Goal: Transaction & Acquisition: Purchase product/service

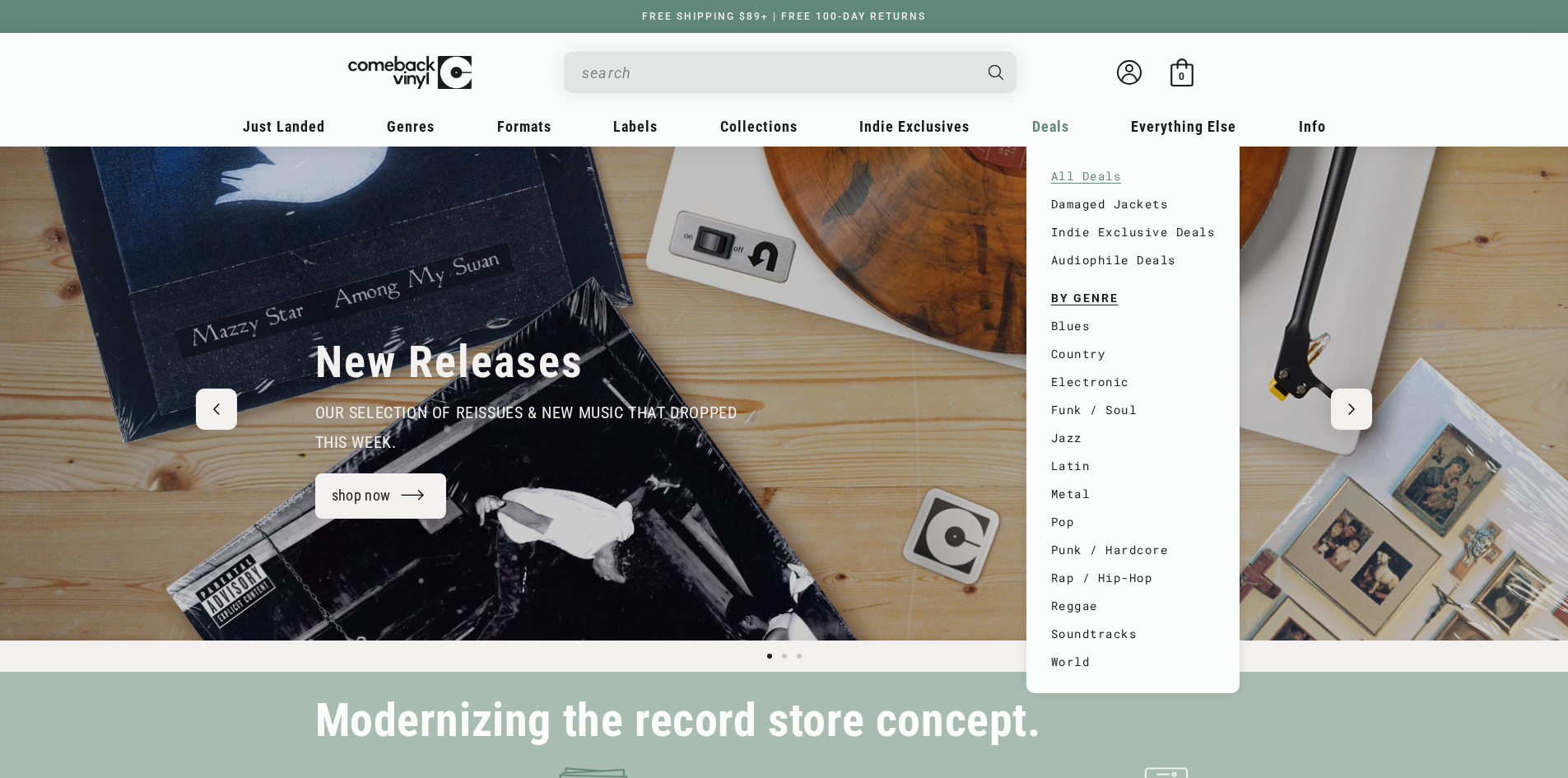
click at [1091, 170] on link "All Deals" at bounding box center [1133, 175] width 165 height 28
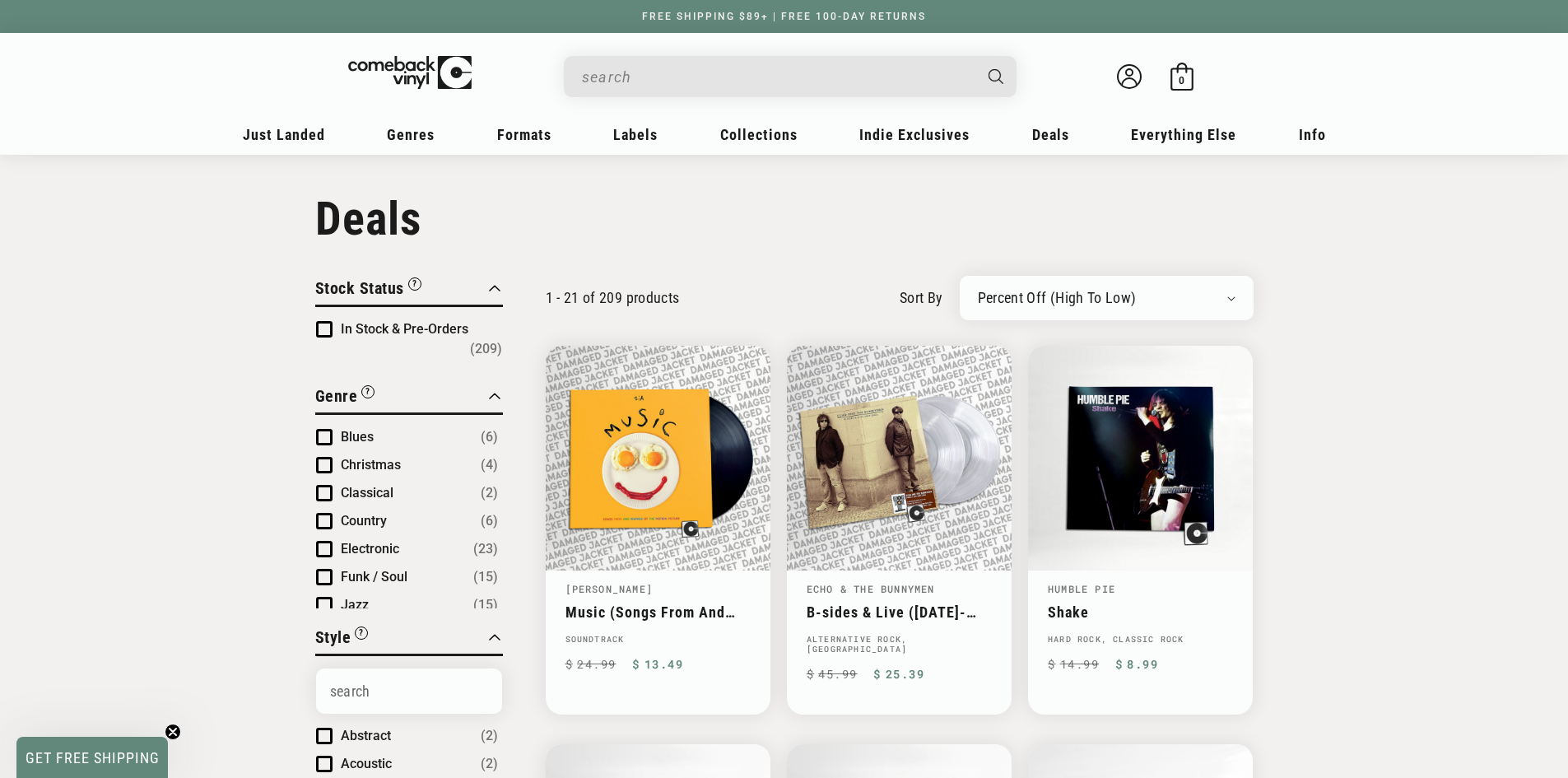
click at [1148, 303] on select "Newly Added Popularity Artist (A-Z) Price (High To Low) Price (Low To High) Per…" at bounding box center [1106, 298] width 258 height 17
select select "price-ascending"
click at [978, 290] on select "Newly Added Popularity Artist (A-Z) Price (High To Low) Price (Low To High) Per…" at bounding box center [1106, 298] width 258 height 17
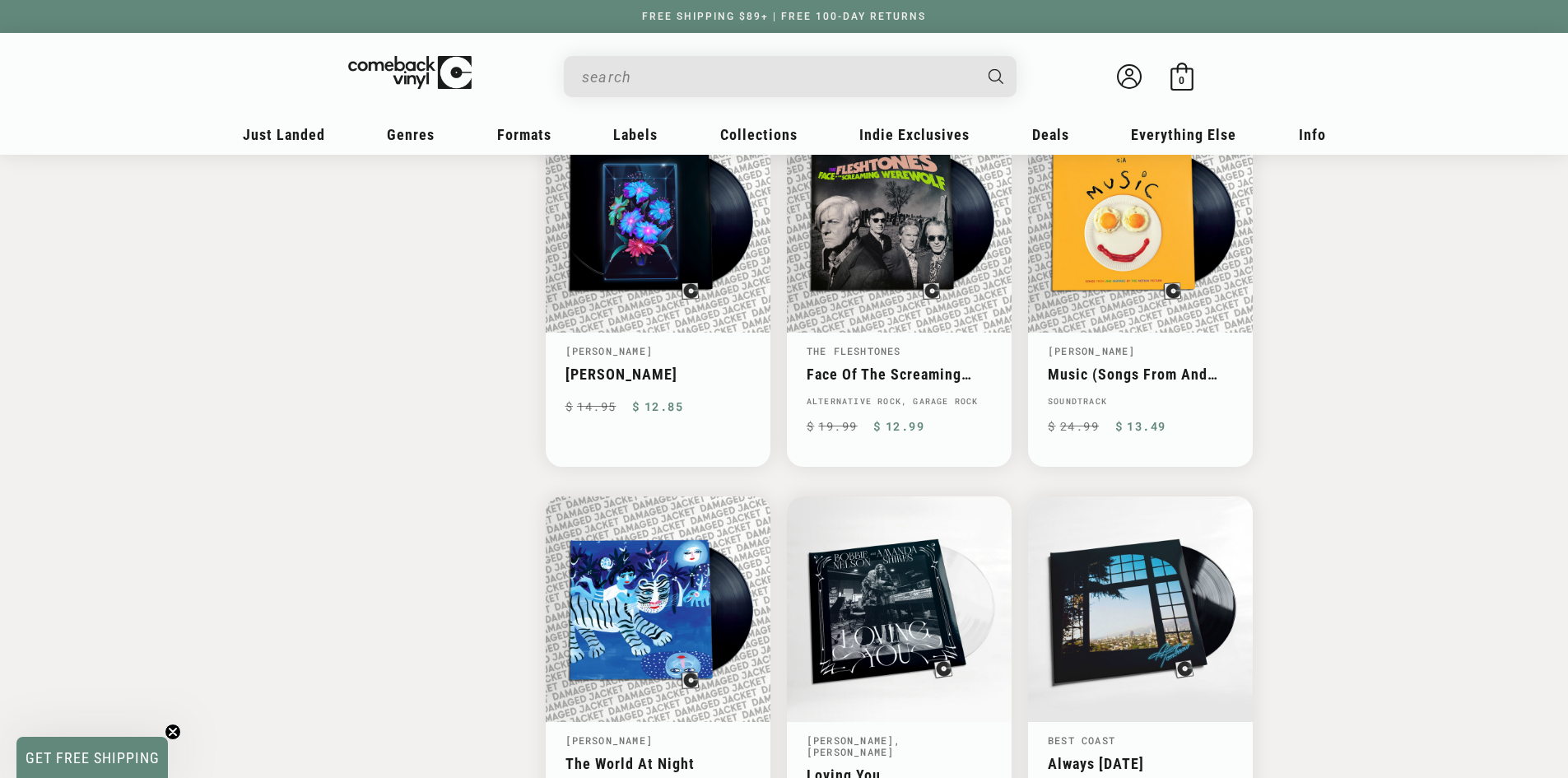
scroll to position [2551, 0]
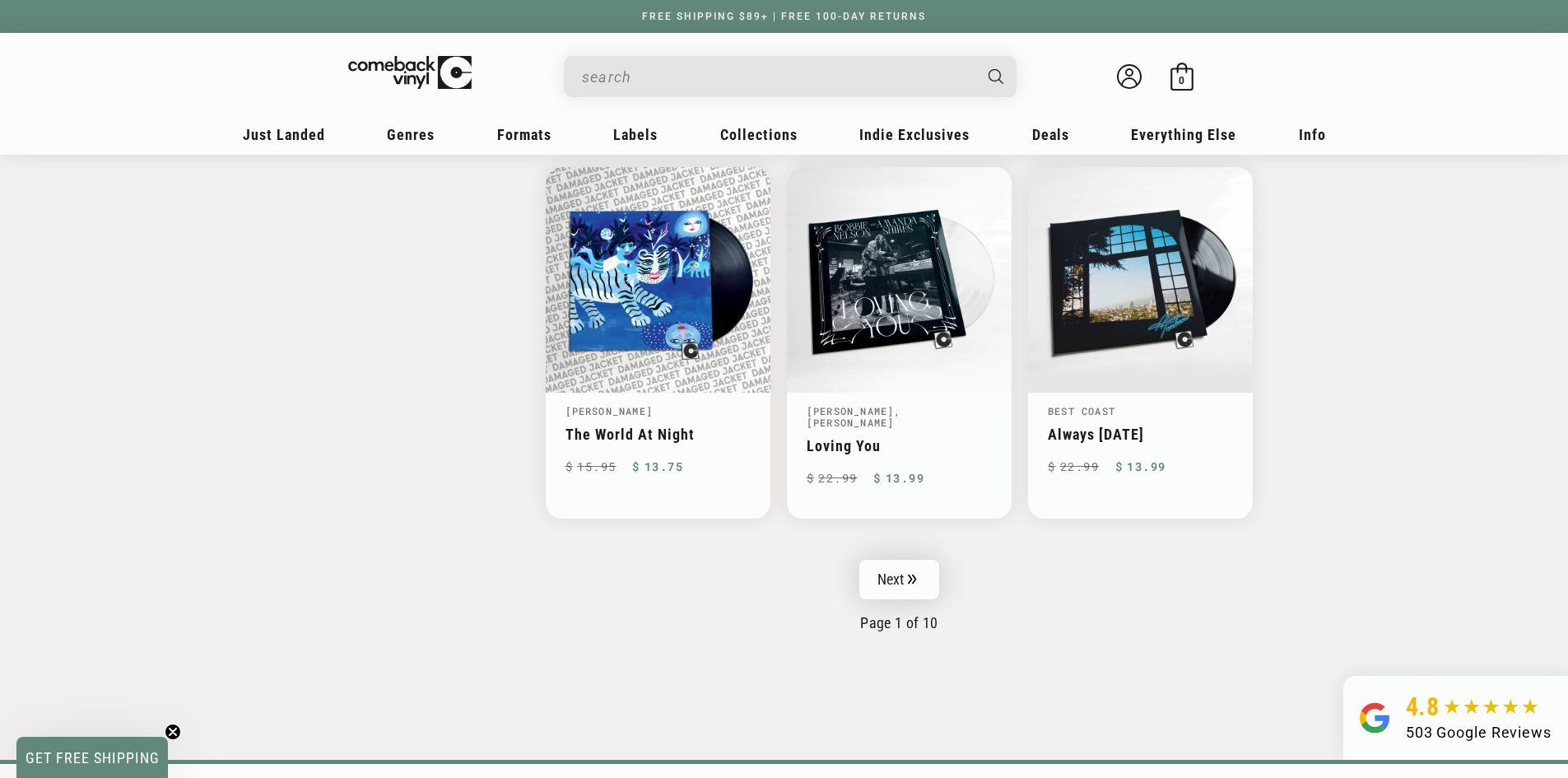
click at [917, 561] on link "Next" at bounding box center [900, 579] width 80 height 39
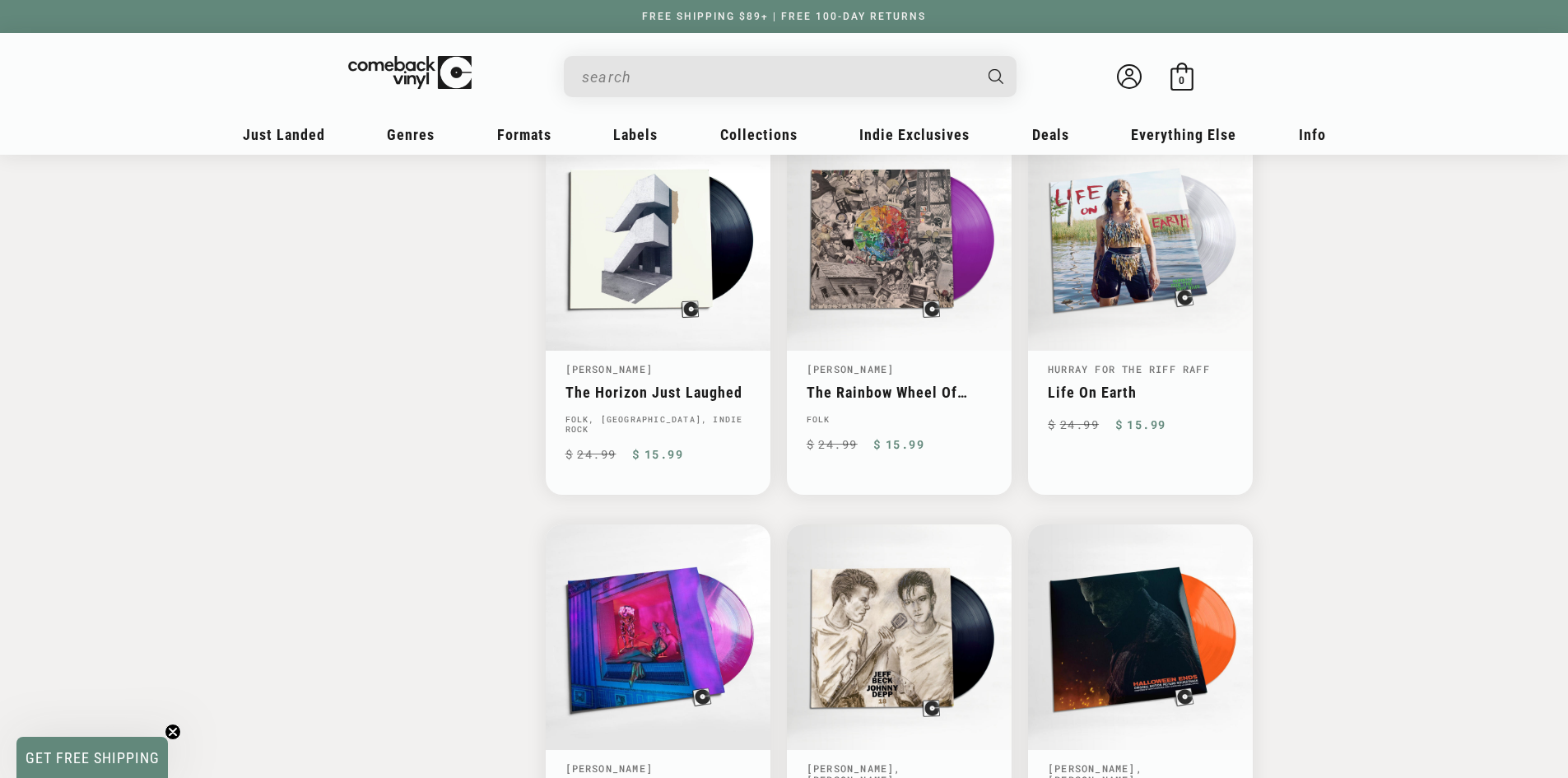
scroll to position [2386, 0]
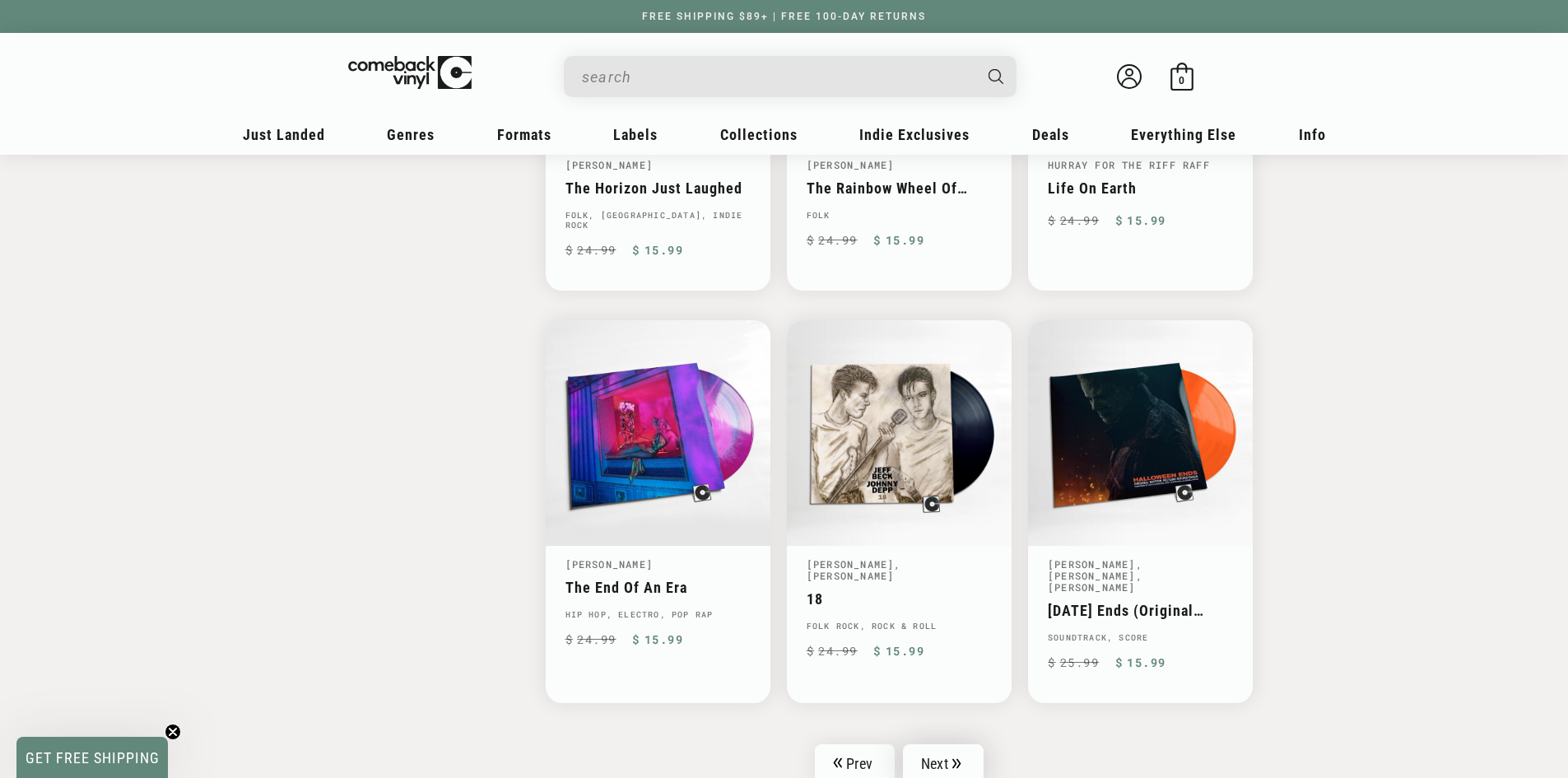
click at [944, 744] on link "Next" at bounding box center [943, 763] width 80 height 39
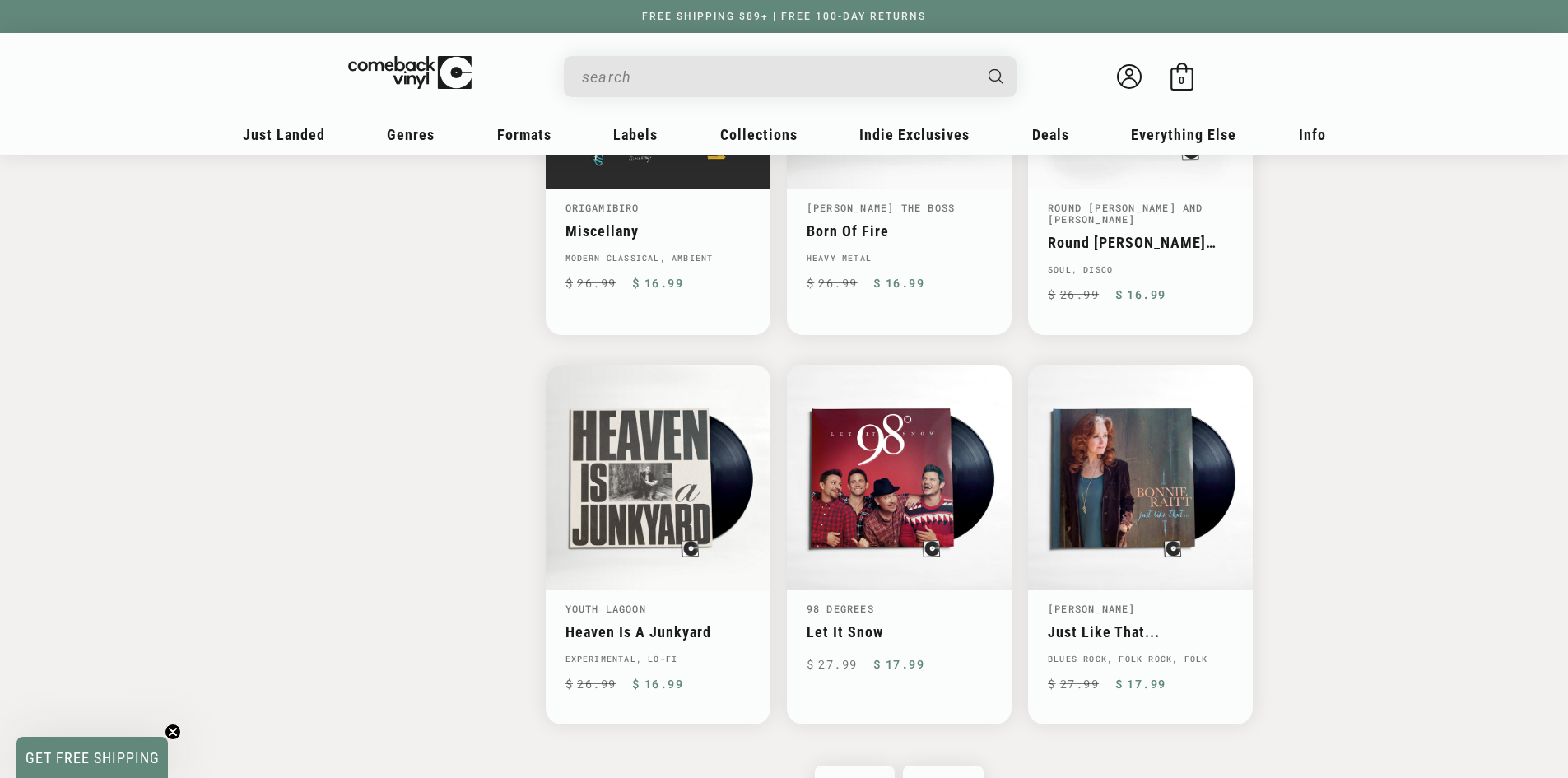
scroll to position [2468, 0]
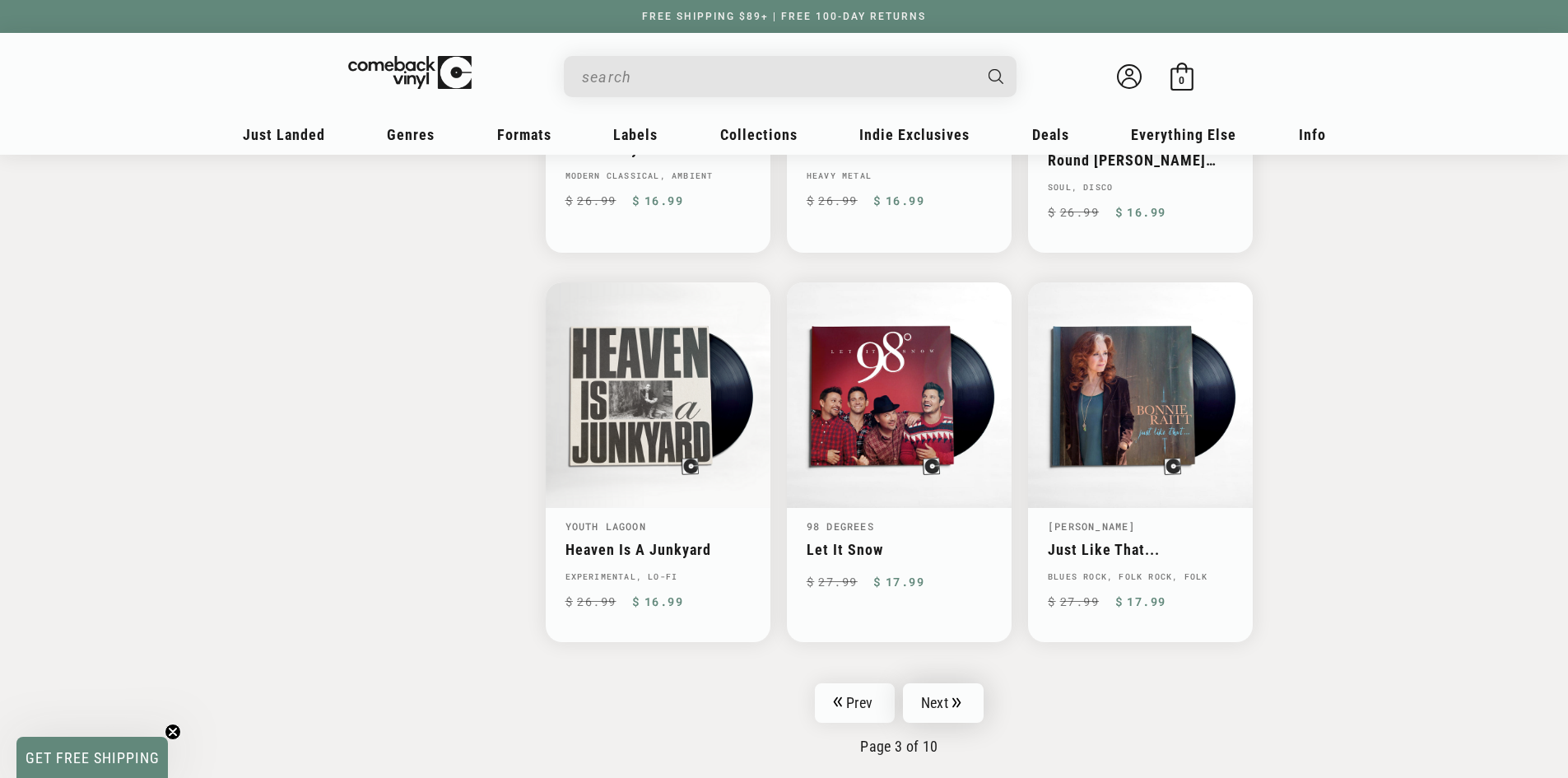
click at [958, 683] on link "Next" at bounding box center [943, 703] width 80 height 39
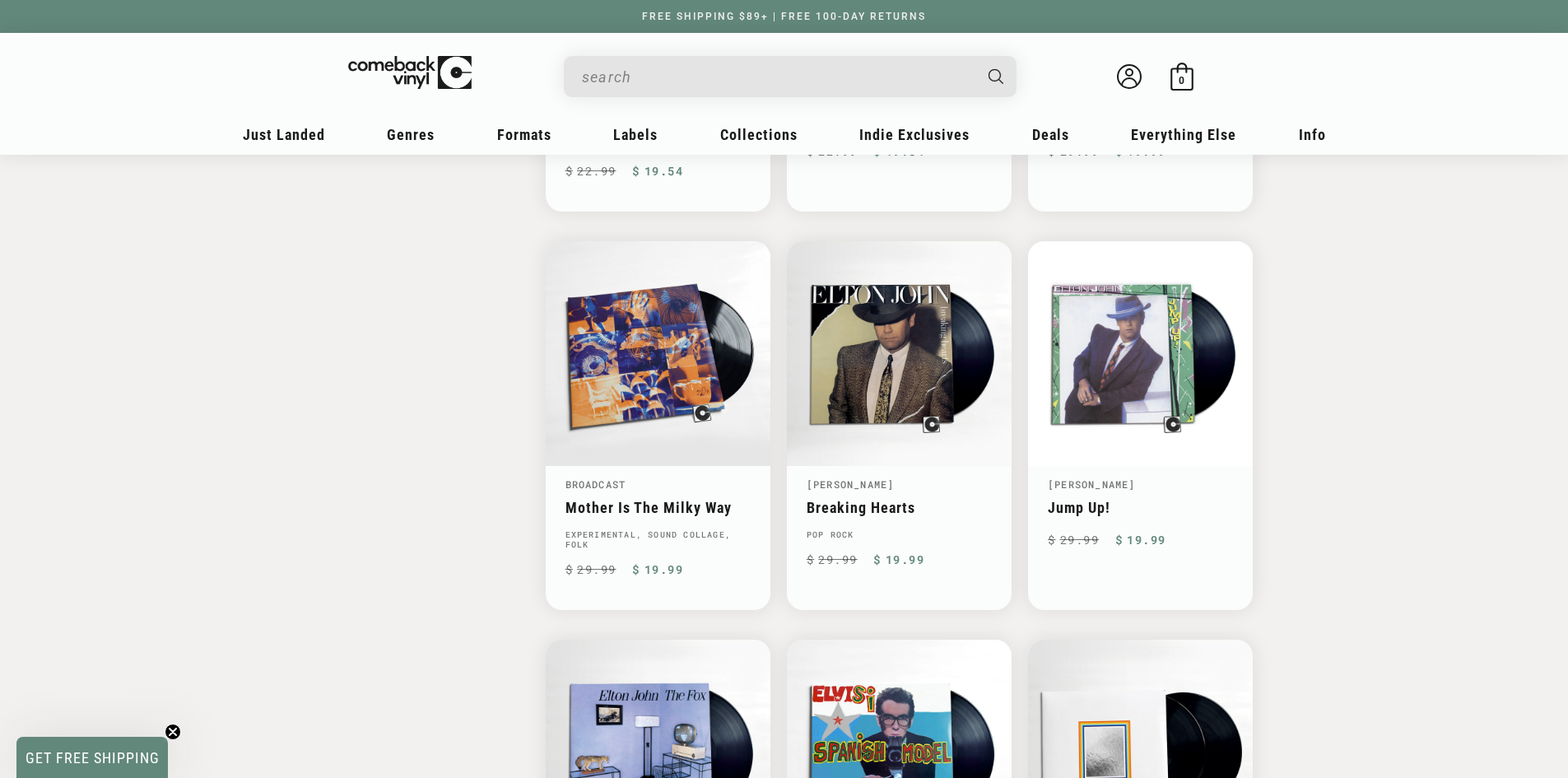
scroll to position [2551, 0]
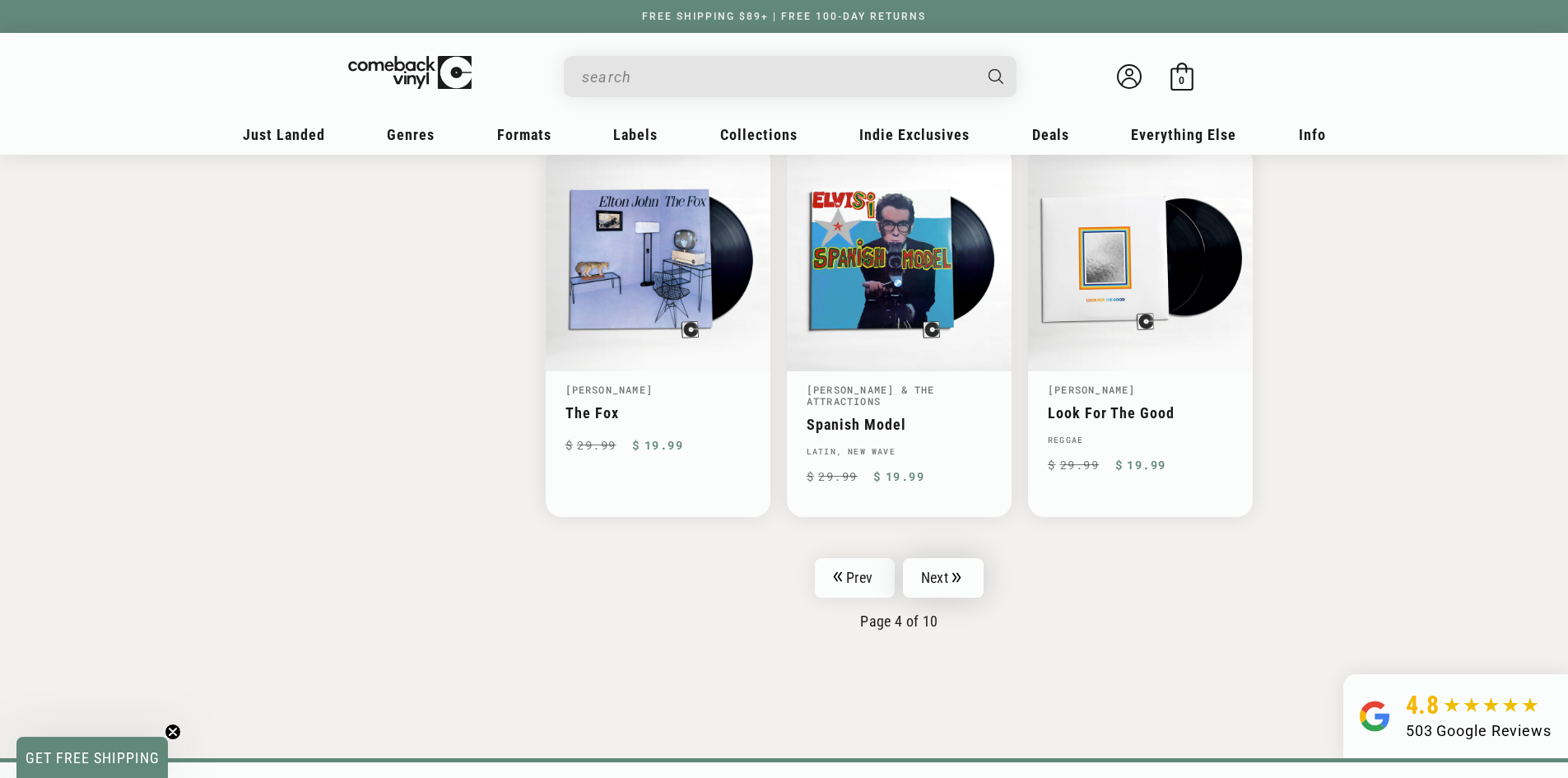
click at [963, 576] on link "Next" at bounding box center [943, 577] width 80 height 39
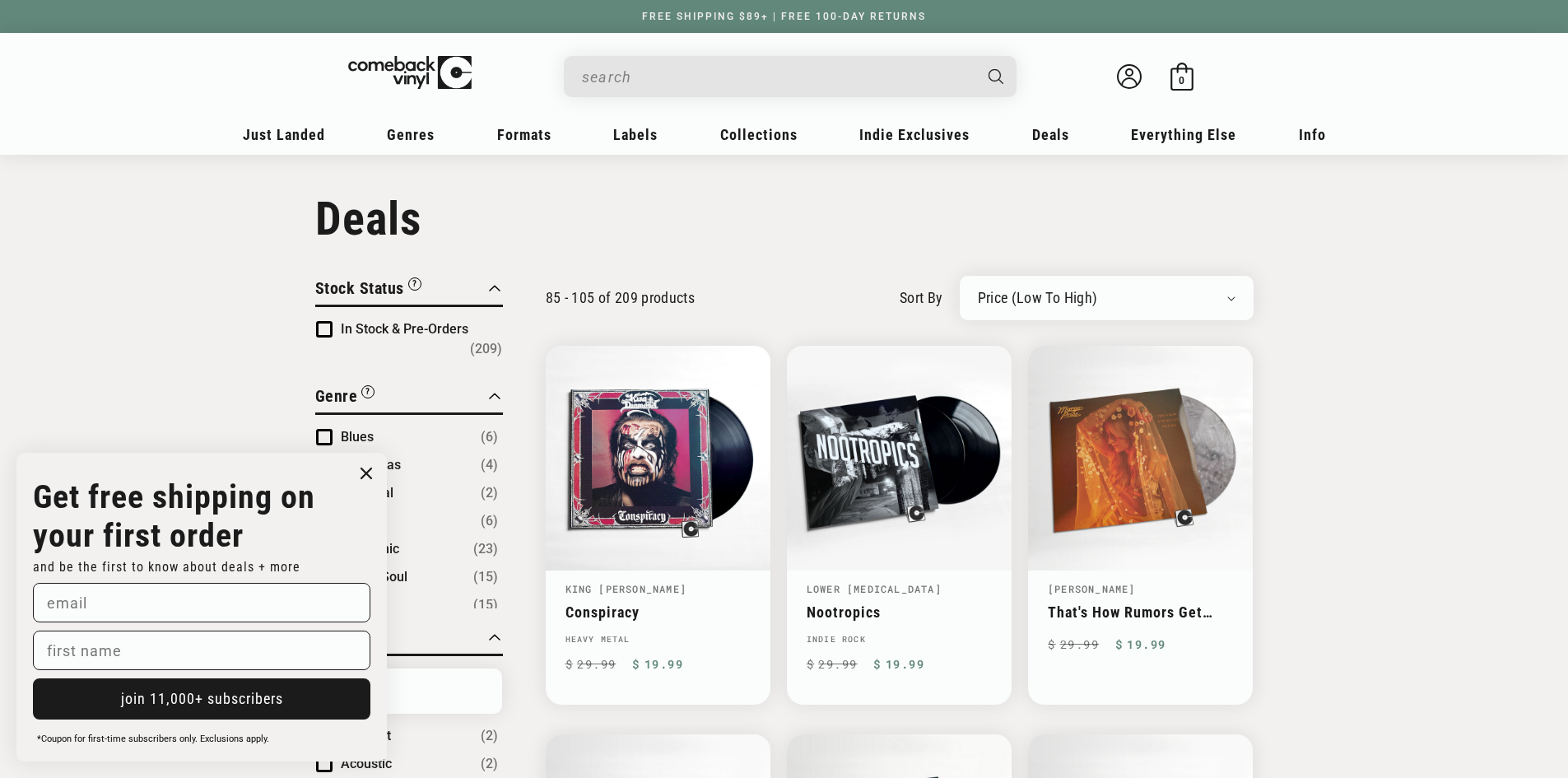
click at [370, 478] on circle "Close dialog" at bounding box center [367, 473] width 24 height 24
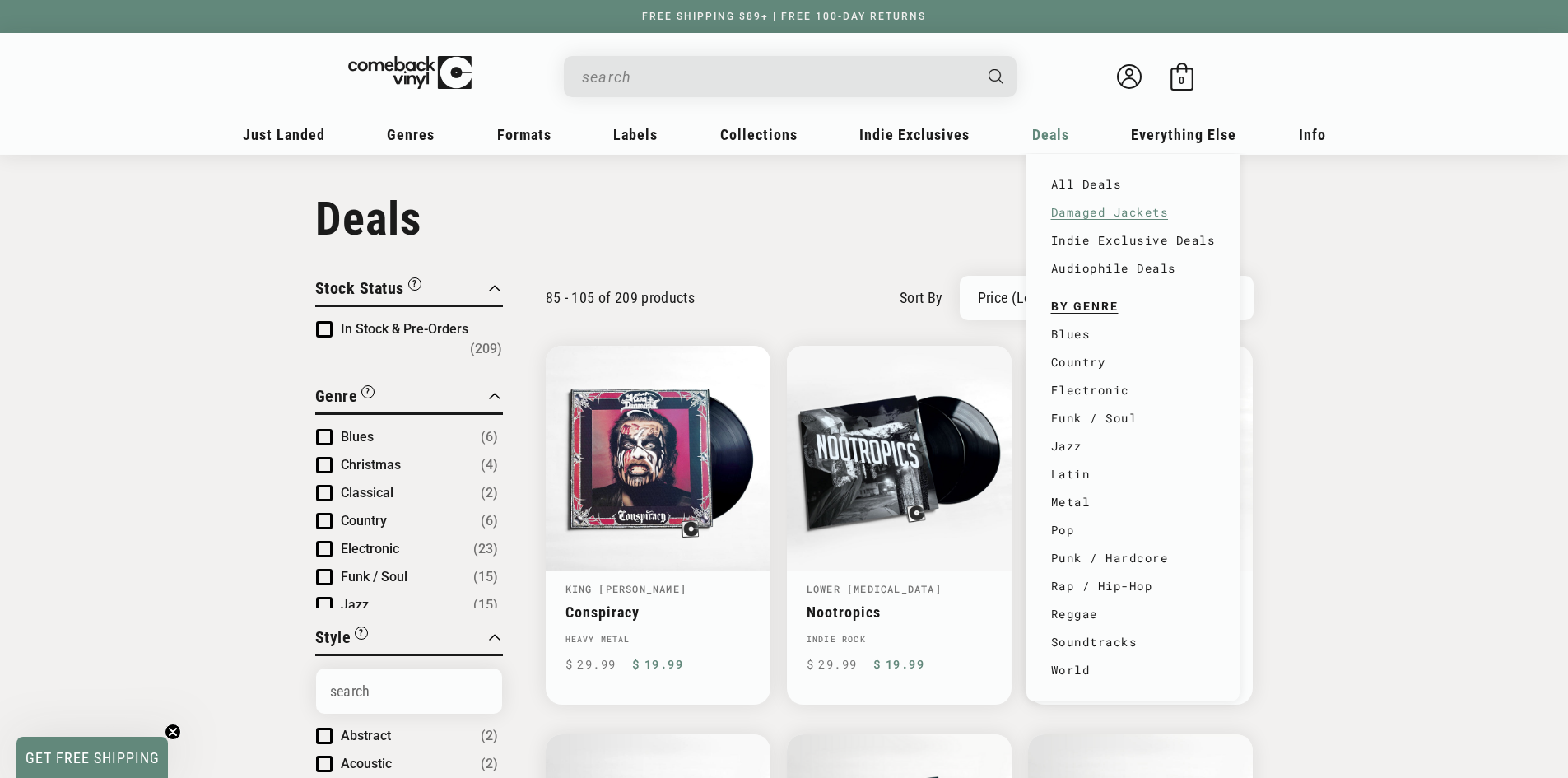
click at [1082, 219] on link "Damaged Jackets" at bounding box center [1133, 212] width 165 height 28
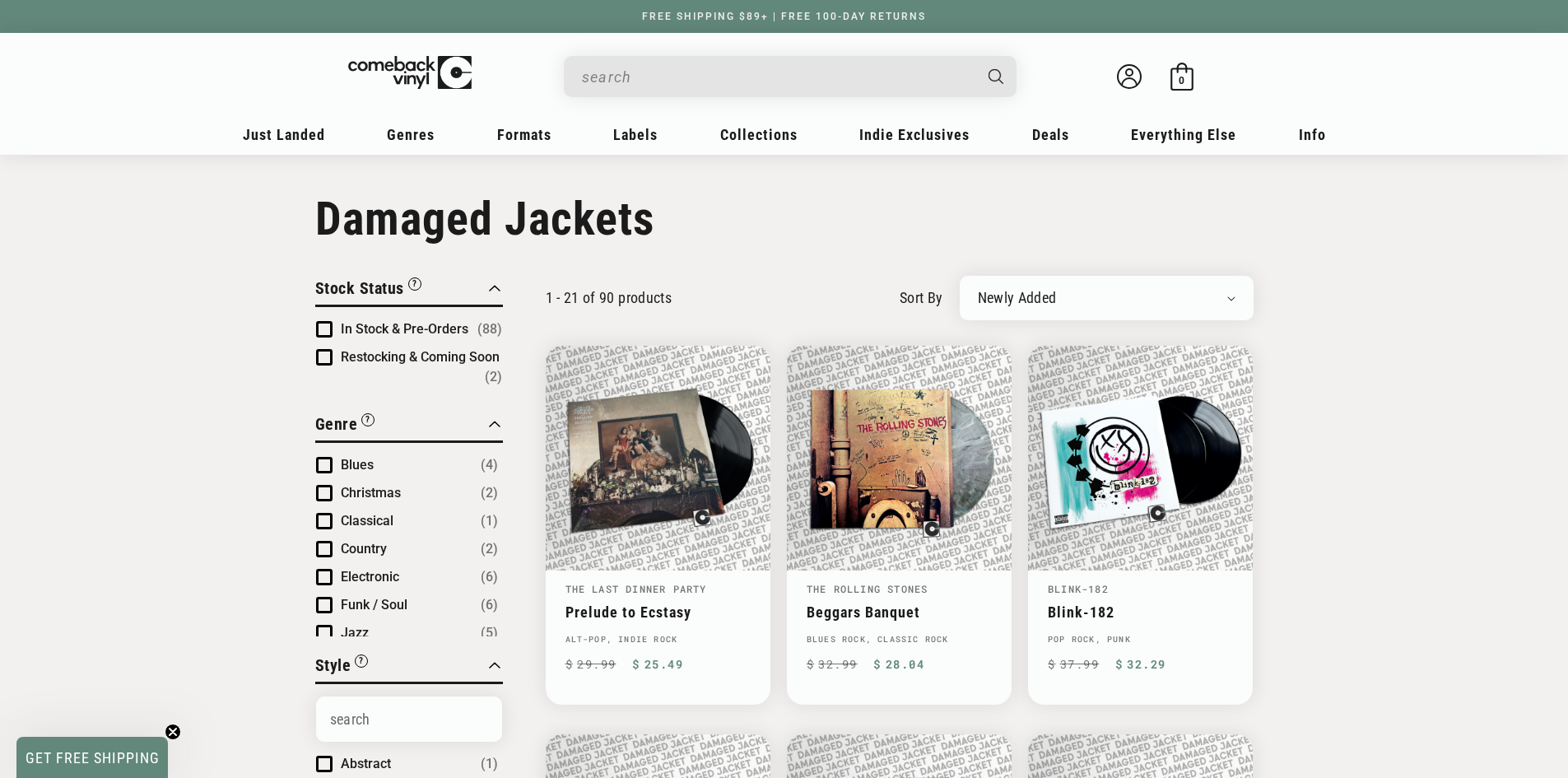
click at [1014, 285] on div "Newly Added Popularity Artist (A-Z) Price (High To Low) Price (Low To High) Per…" at bounding box center [1106, 297] width 294 height 44
click at [1035, 306] on div "Newly Added Popularity Artist (A-Z) Price (High To Low) Price (Low To High) Per…" at bounding box center [1106, 297] width 294 height 44
click at [1046, 300] on select "Newly Added Popularity Artist (A-Z) Price (High To Low) Price (Low To High) Per…" at bounding box center [1106, 298] width 258 height 17
select select "price-ascending"
click at [978, 290] on select "Newly Added Popularity Artist (A-Z) Price (High To Low) Price (Low To High) Per…" at bounding box center [1106, 298] width 258 height 17
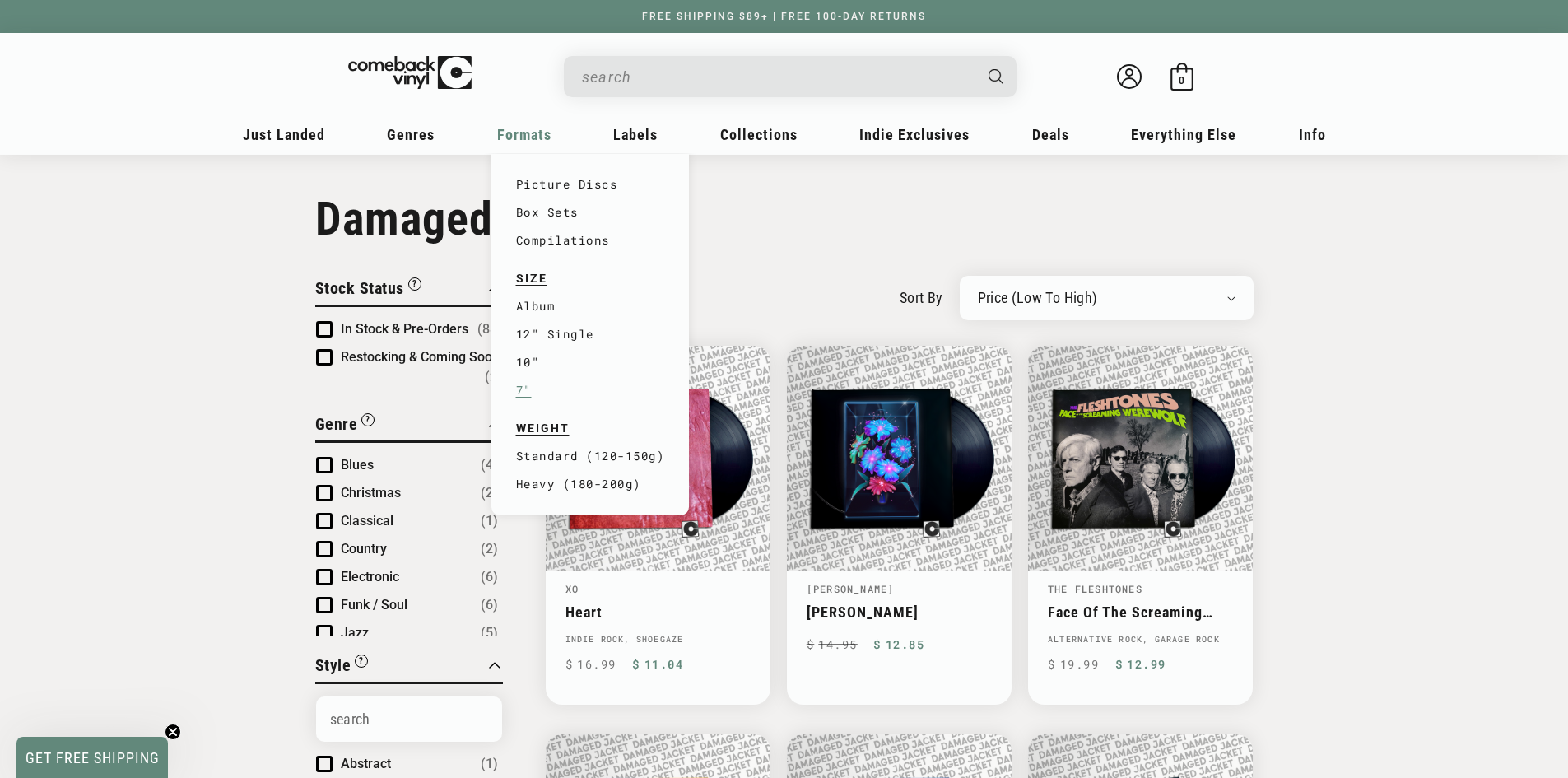
click at [532, 382] on link "7"" at bounding box center [591, 390] width 149 height 28
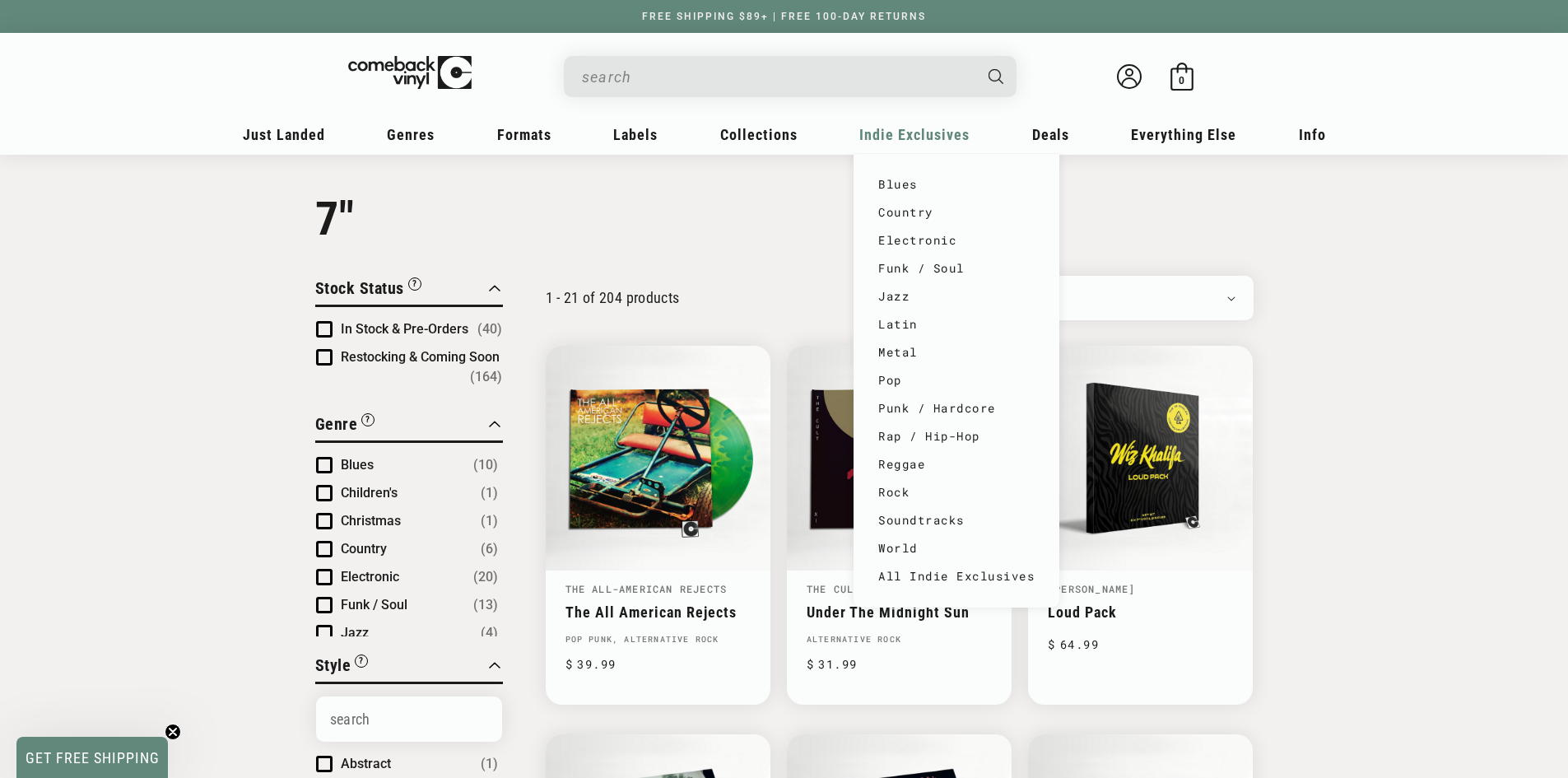
click at [943, 141] on span "Indie Exclusives" at bounding box center [914, 134] width 111 height 18
